Goal: Complete application form

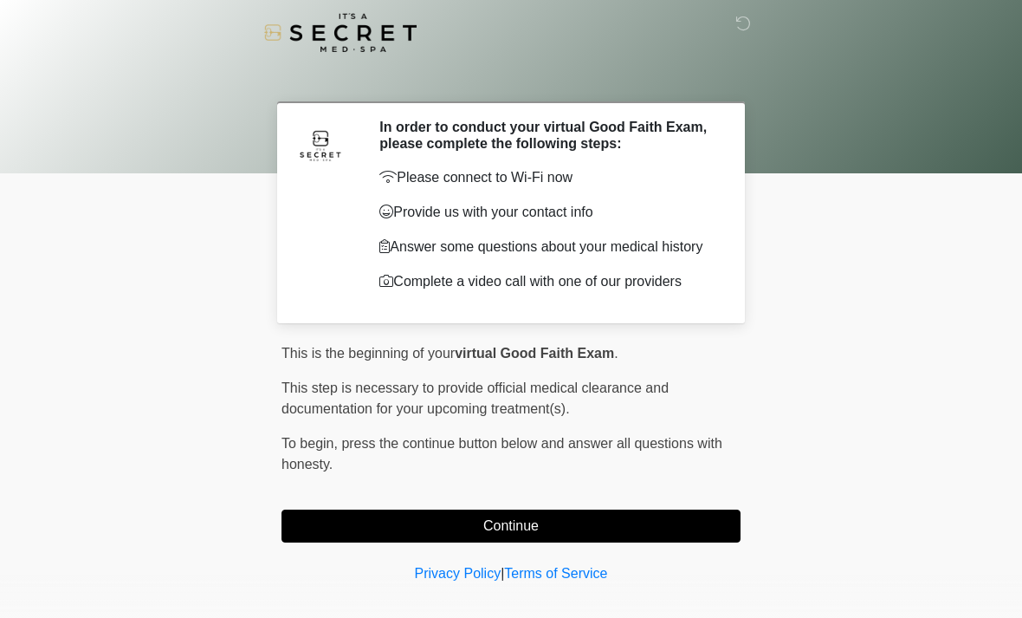
click at [647, 529] on button "Continue" at bounding box center [511, 526] width 459 height 33
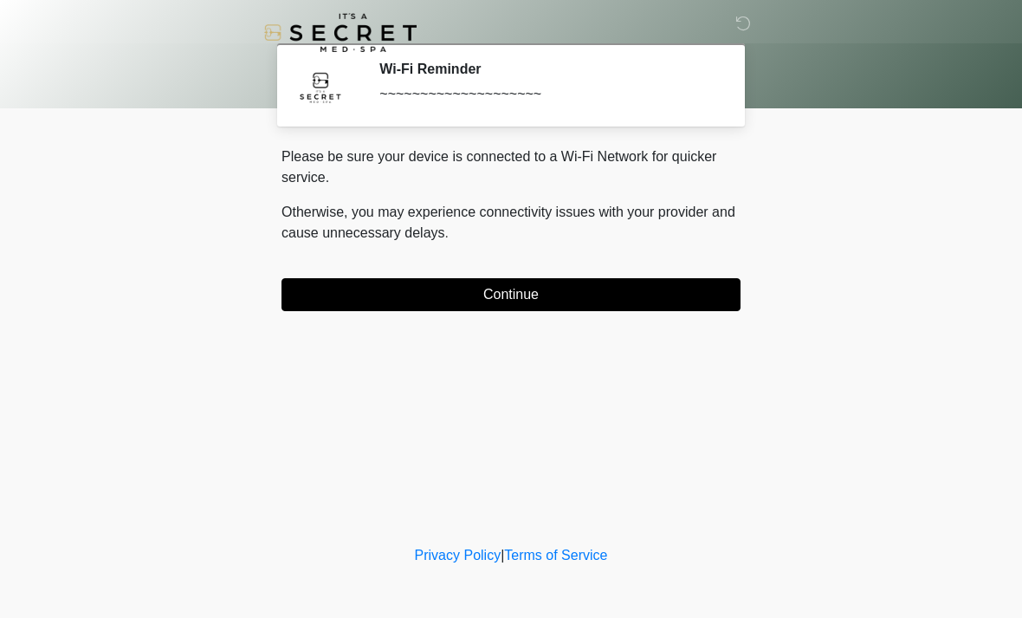
click at [665, 288] on button "Continue" at bounding box center [511, 294] width 459 height 33
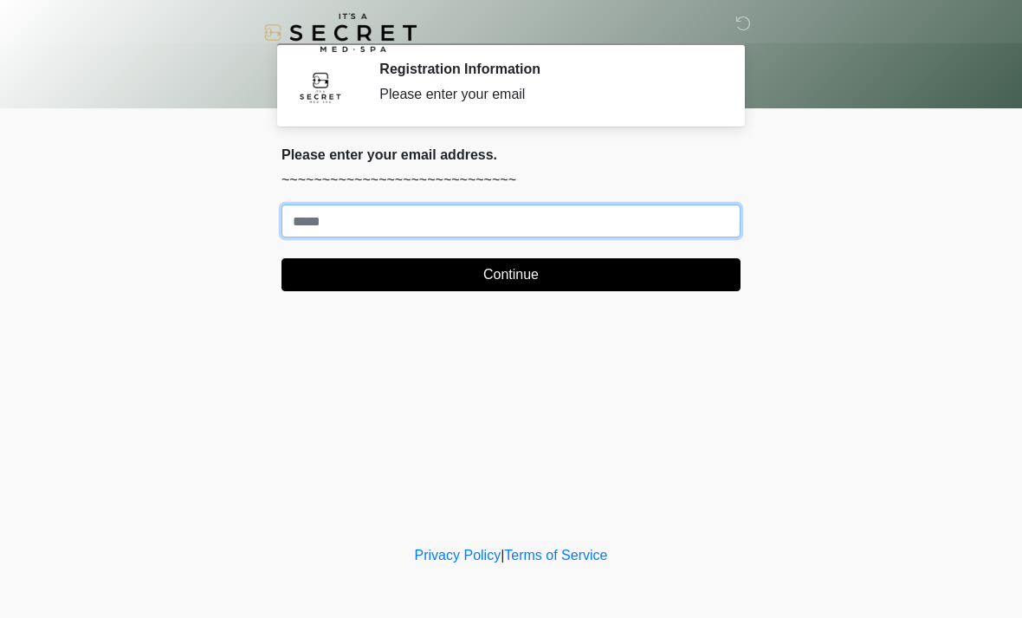
click at [692, 216] on input "Where should we email your treatment plan?" at bounding box center [511, 220] width 459 height 33
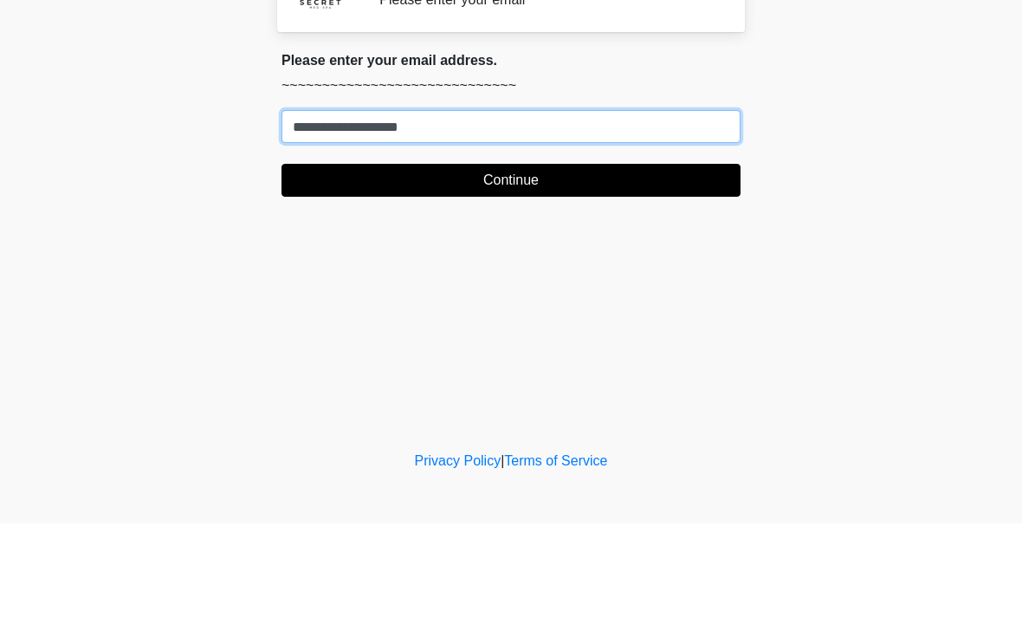
type input "**********"
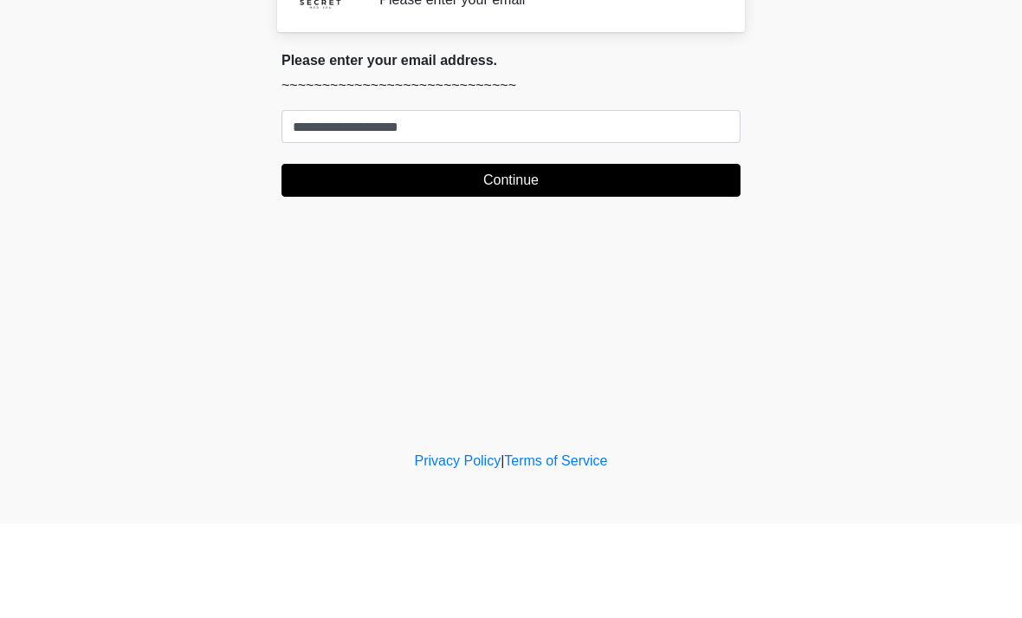
click at [705, 258] on button "Continue" at bounding box center [511, 274] width 459 height 33
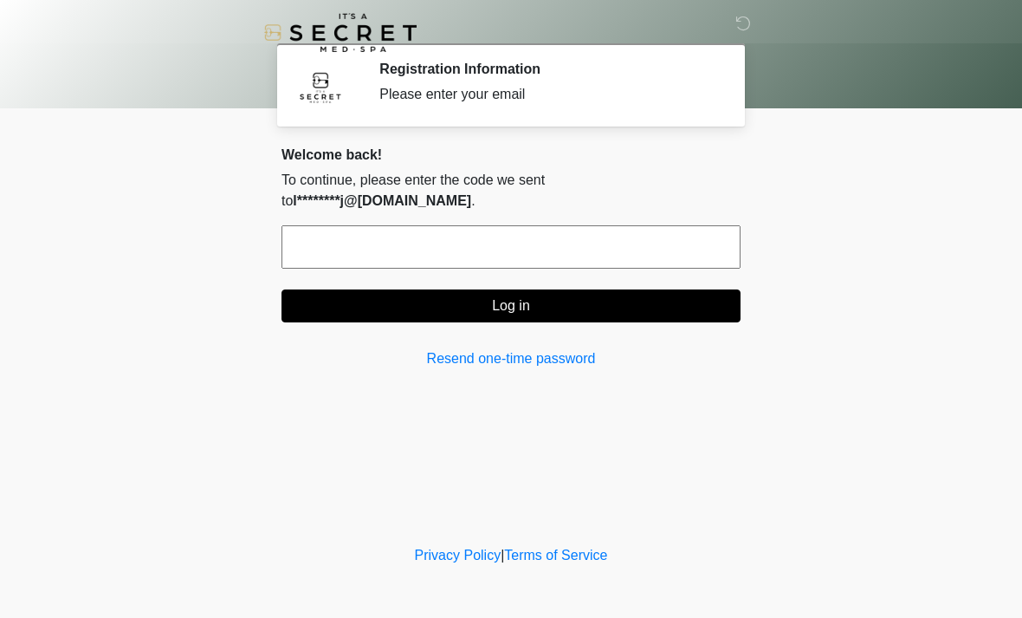
click at [572, 225] on input "text" at bounding box center [511, 246] width 459 height 43
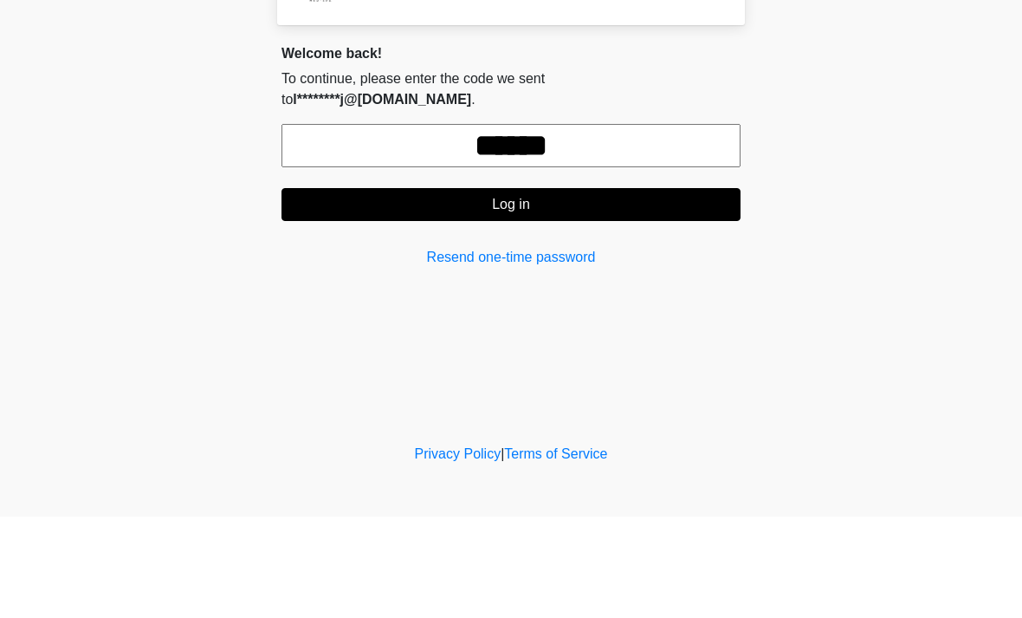
type input "******"
click at [658, 289] on button "Log in" at bounding box center [511, 305] width 459 height 33
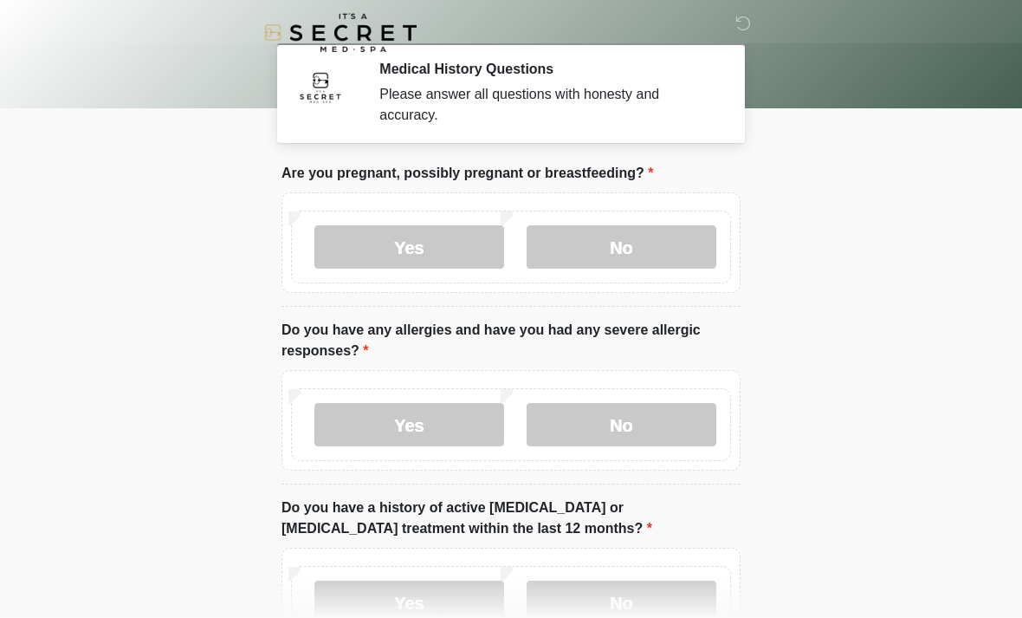
click at [644, 242] on label "No" at bounding box center [622, 246] width 190 height 43
click at [649, 425] on label "No" at bounding box center [622, 424] width 190 height 43
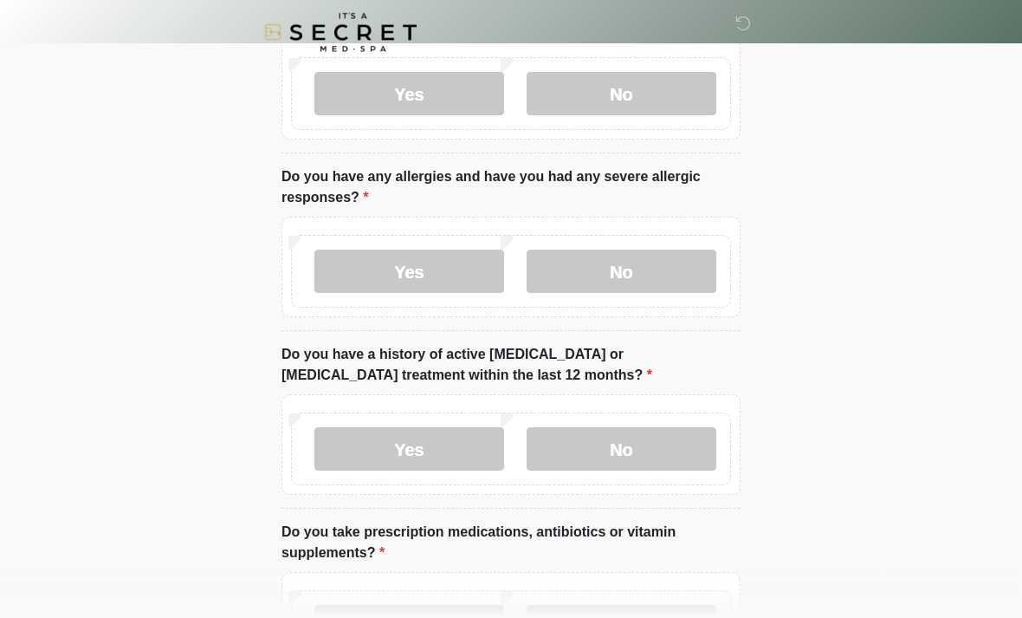
click at [641, 433] on label "No" at bounding box center [622, 449] width 190 height 43
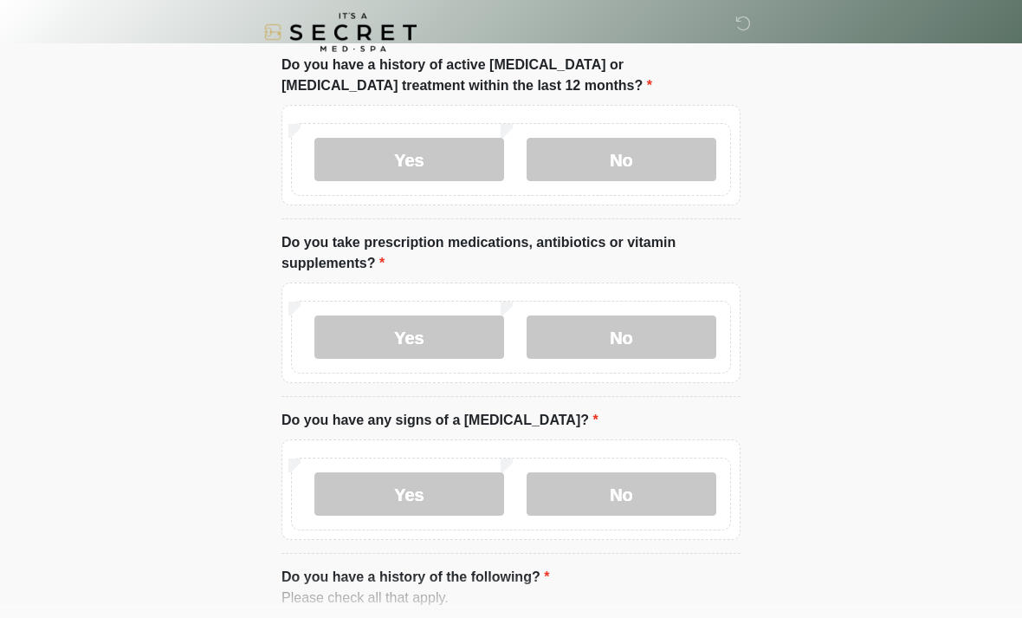
scroll to position [443, 0]
click at [439, 333] on label "Yes" at bounding box center [410, 336] width 190 height 43
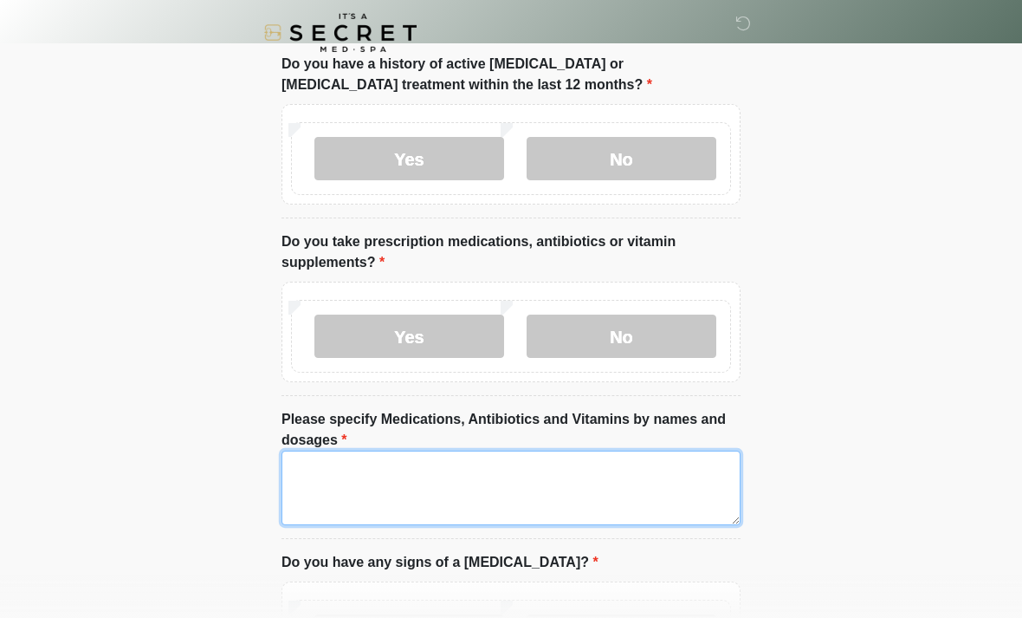
click at [510, 473] on textarea "Please specify Medications, Antibiotics and Vitamins by names and dosages" at bounding box center [511, 488] width 459 height 75
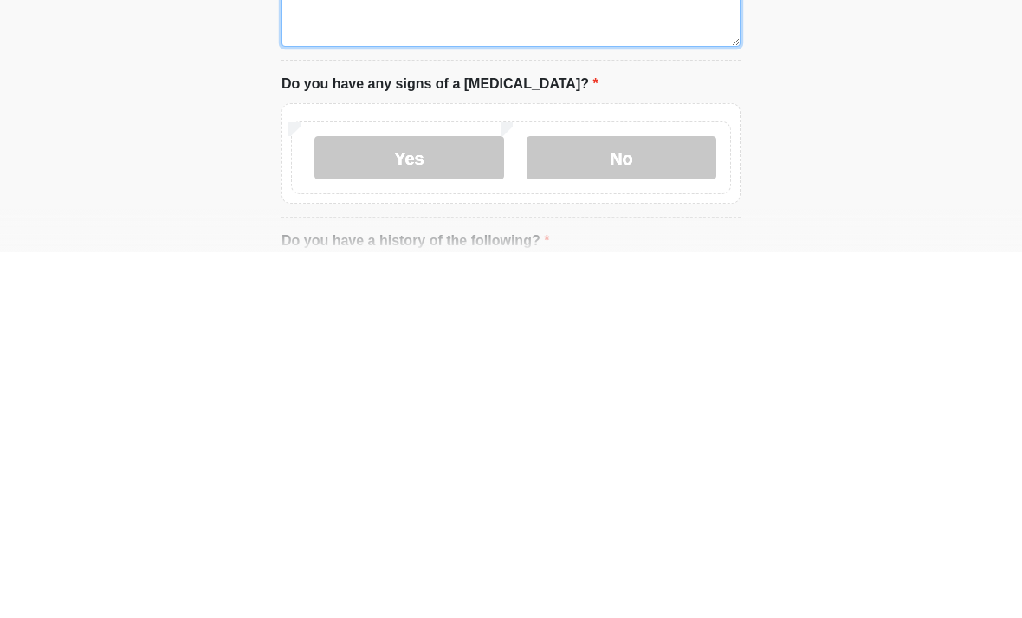
scroll to position [561, 0]
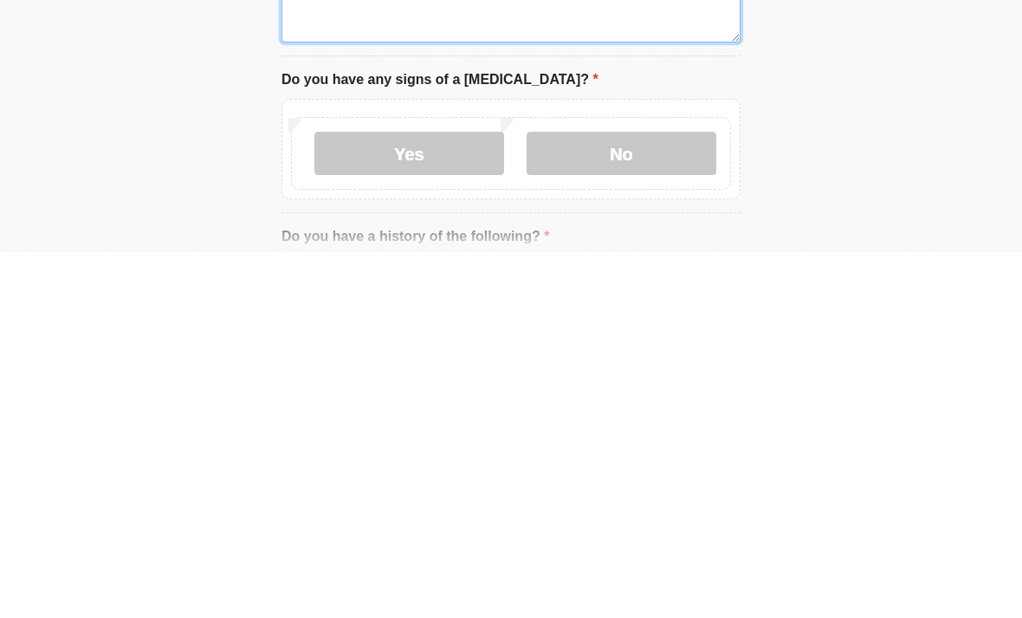
type textarea "**********"
click at [650, 497] on label "No" at bounding box center [622, 518] width 190 height 43
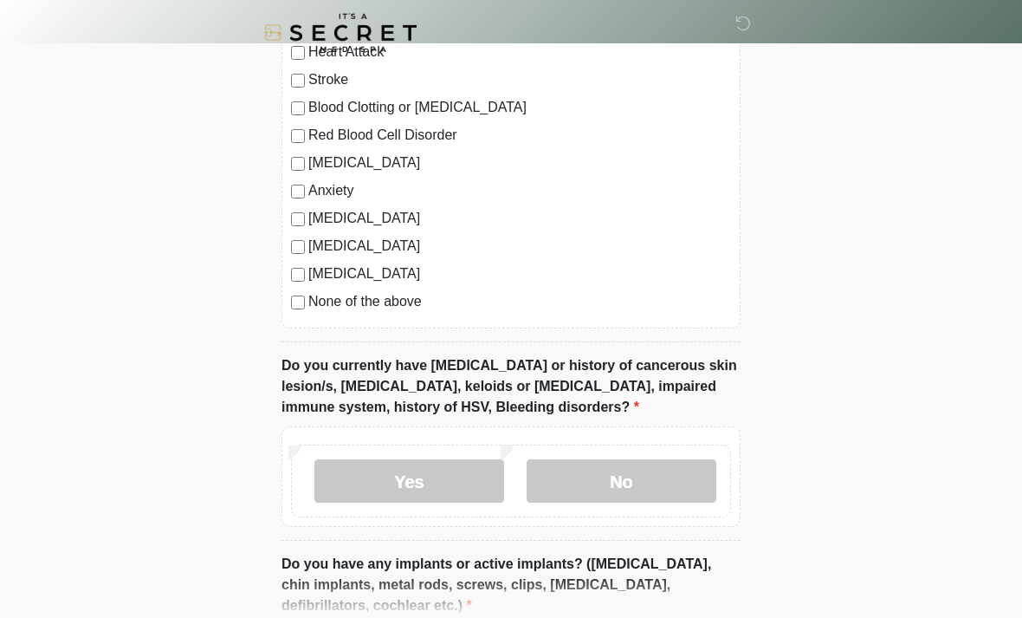
scroll to position [1236, 0]
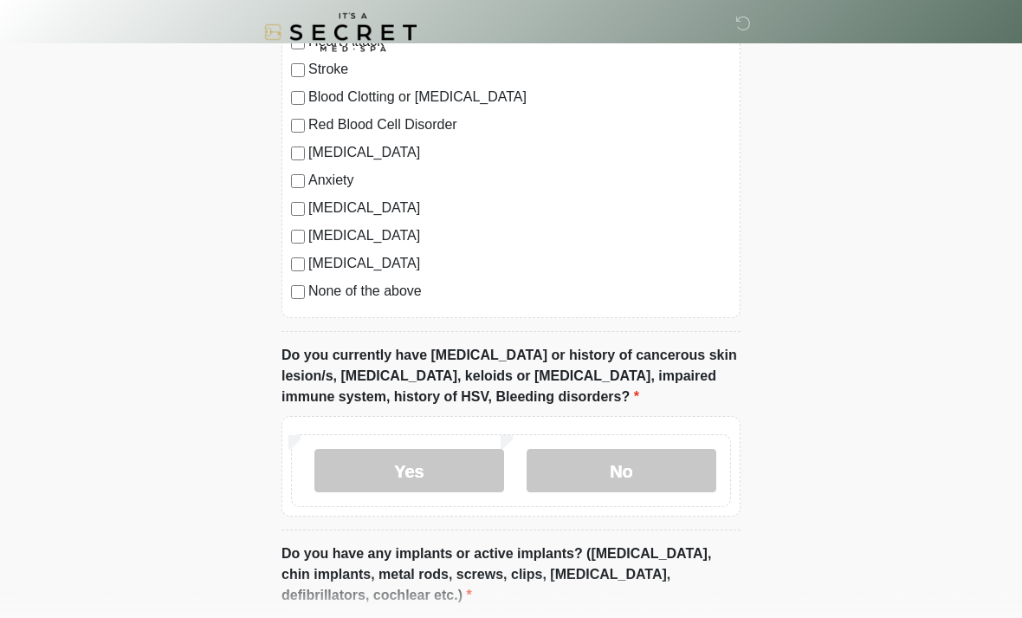
click at [651, 484] on label "No" at bounding box center [622, 471] width 190 height 43
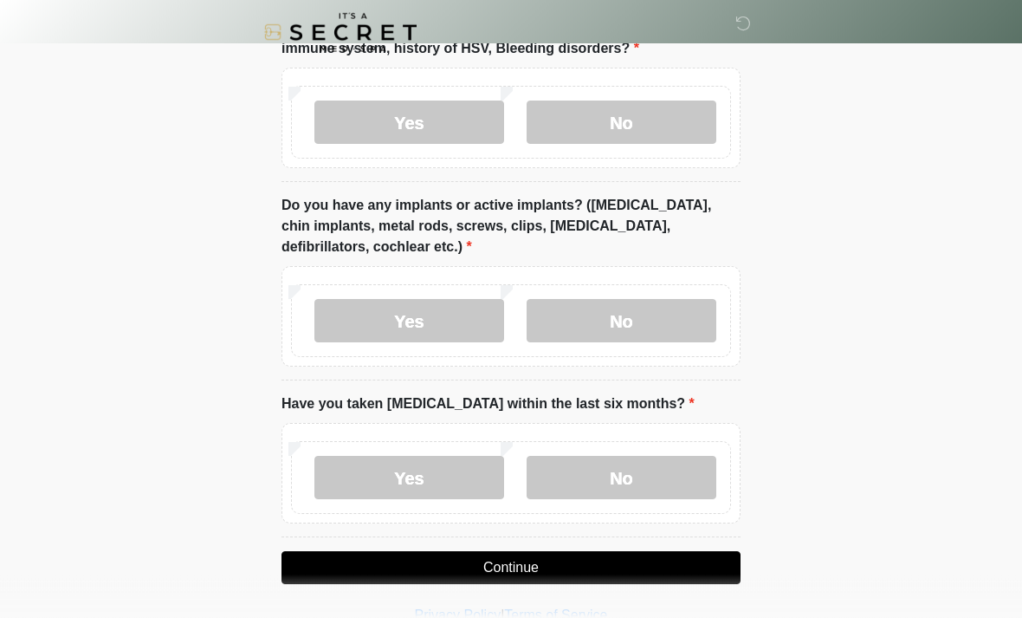
scroll to position [1585, 0]
click at [656, 308] on label "No" at bounding box center [622, 320] width 190 height 43
click at [669, 464] on label "No" at bounding box center [622, 477] width 190 height 43
click at [657, 559] on button "Continue" at bounding box center [511, 567] width 459 height 33
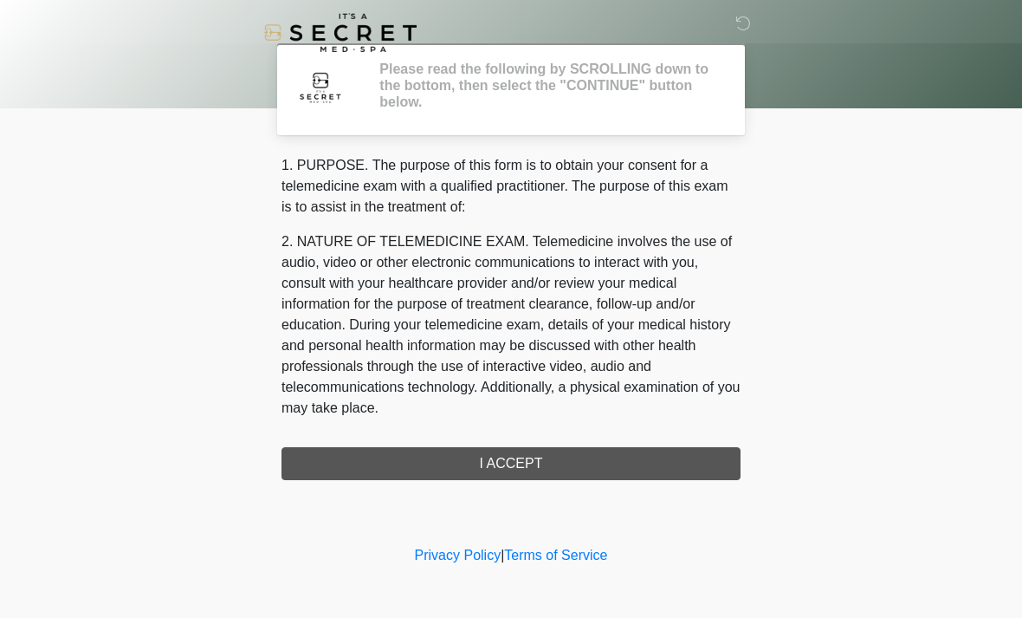
scroll to position [0, 0]
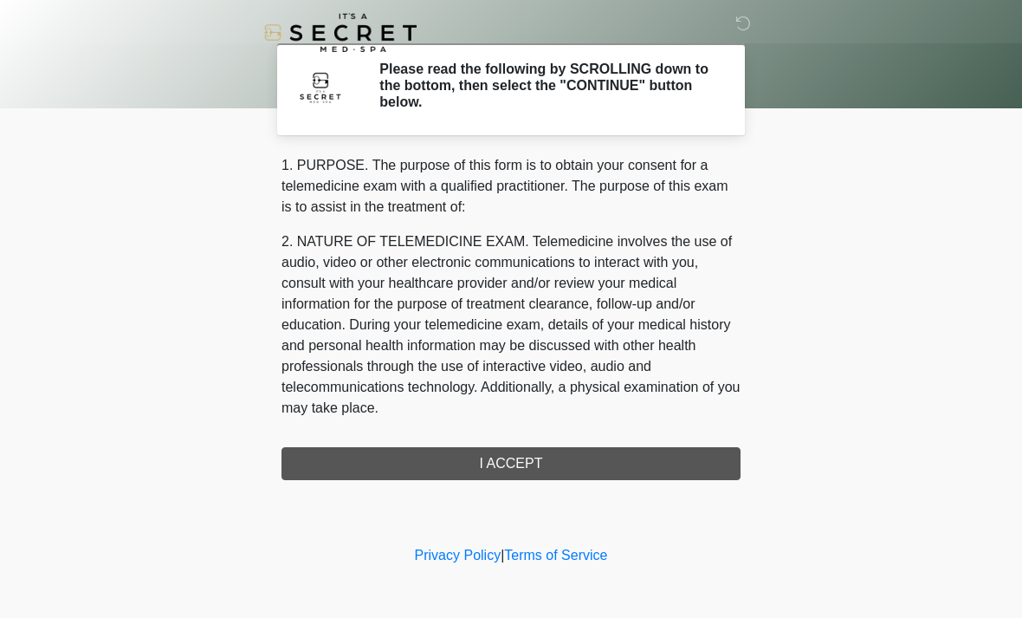
click at [598, 461] on div "1. PURPOSE. The purpose of this form is to obtain your consent for a telemedici…" at bounding box center [511, 317] width 459 height 325
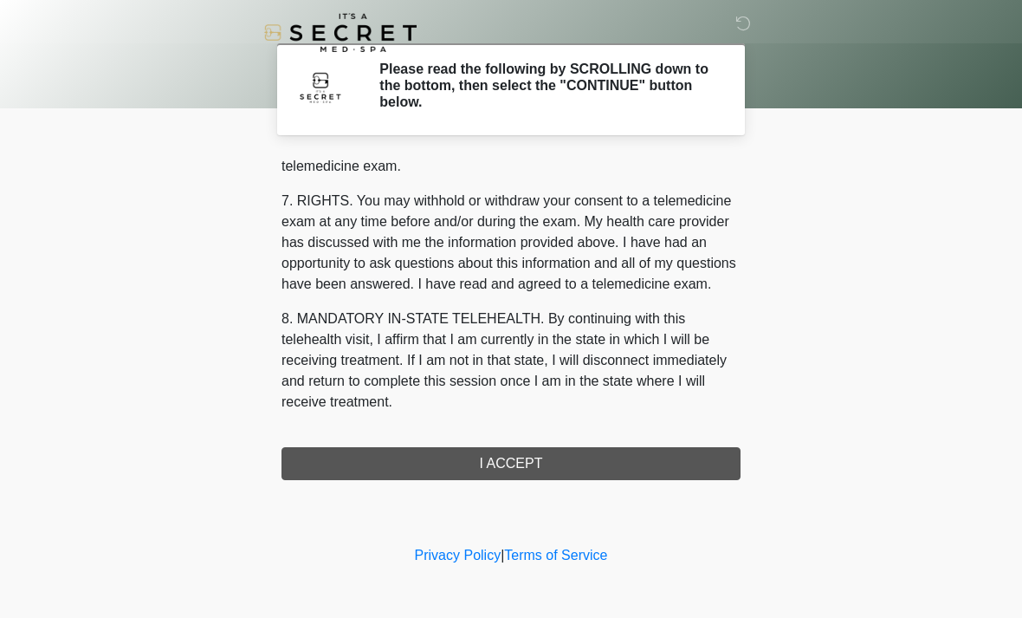
scroll to position [734, 0]
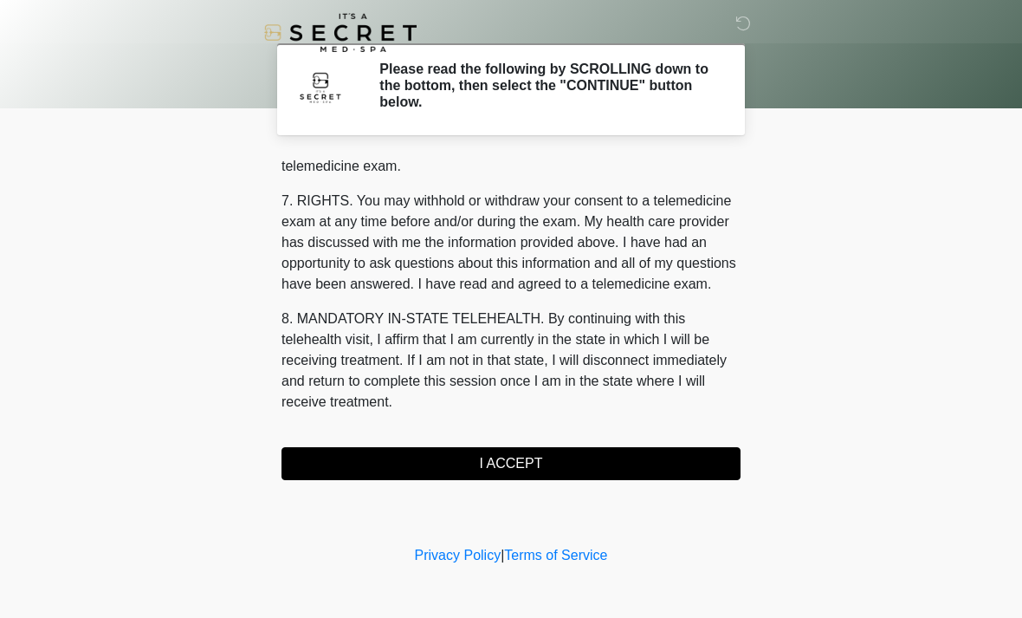
click at [638, 463] on button "I ACCEPT" at bounding box center [511, 463] width 459 height 33
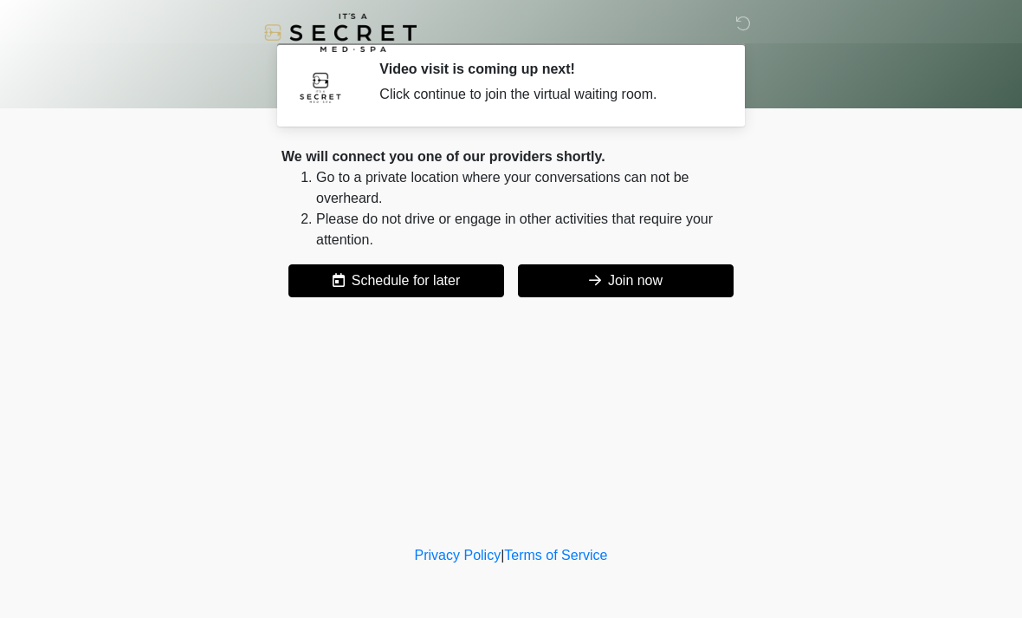
click at [697, 282] on button "Join now" at bounding box center [626, 280] width 216 height 33
